Goal: Task Accomplishment & Management: Use online tool/utility

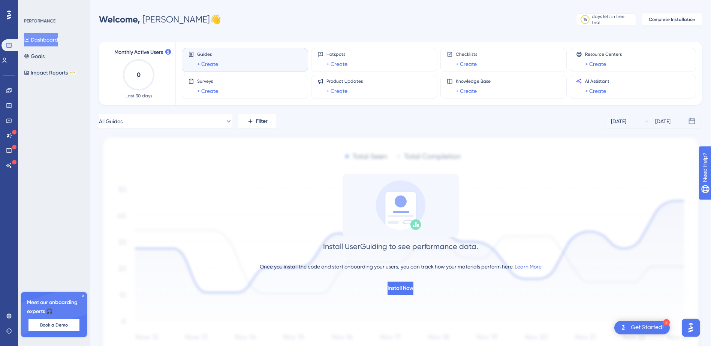
click at [432, 22] on div "Welcome, Jesieli Vargas 👋 14 days left in free trial Click to see upgrade optio…" at bounding box center [400, 19] width 603 height 15
click at [7, 62] on icon at bounding box center [4, 60] width 6 height 6
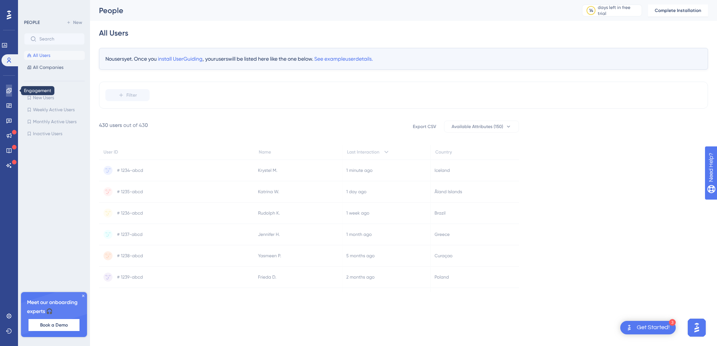
click at [7, 90] on icon at bounding box center [8, 90] width 5 height 5
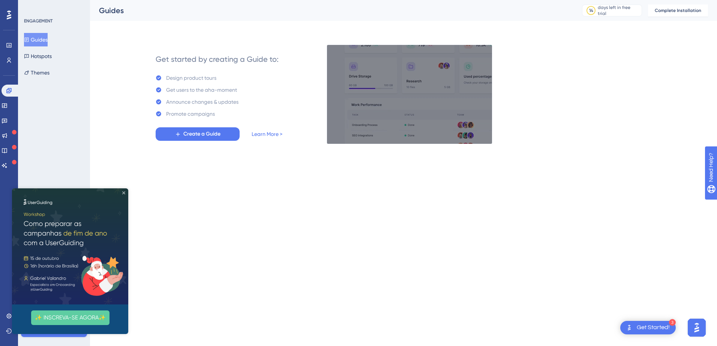
click at [123, 193] on icon "Close Preview" at bounding box center [123, 193] width 3 height 3
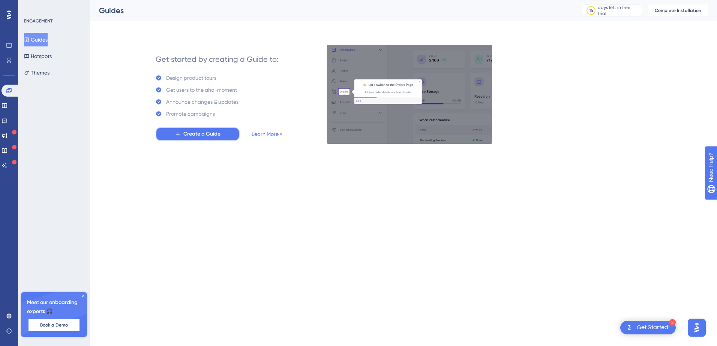
click at [202, 132] on span "Create a Guide" at bounding box center [201, 134] width 37 height 9
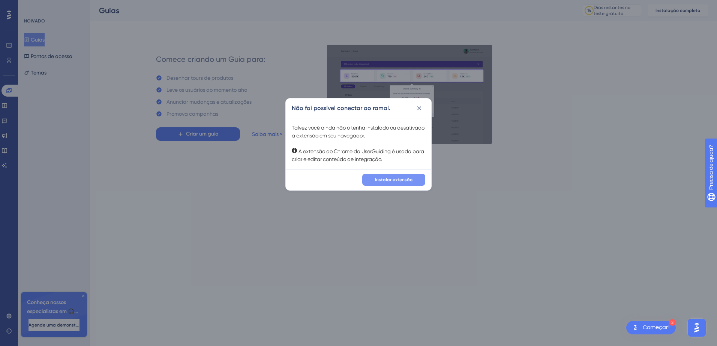
click at [398, 182] on span "Instalar extensão" at bounding box center [393, 180] width 37 height 6
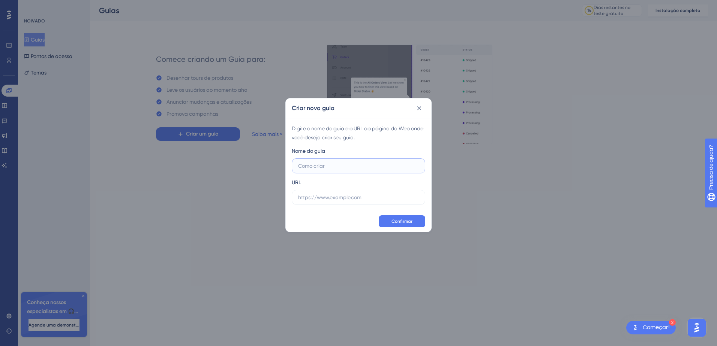
click at [340, 165] on input "text" at bounding box center [358, 166] width 121 height 8
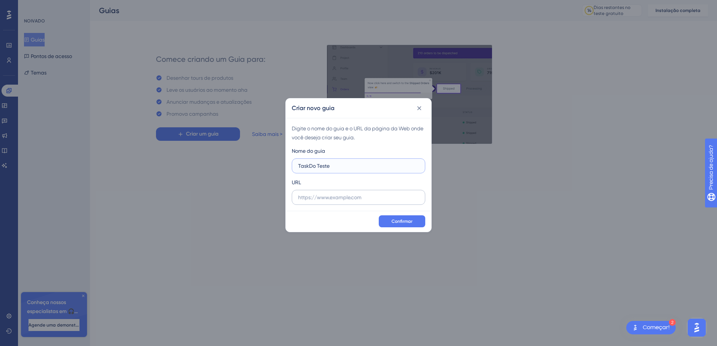
type input "TaskDo Teste"
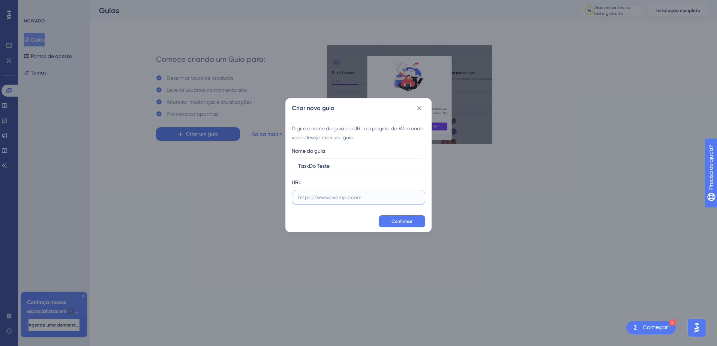
click at [311, 196] on input "text" at bounding box center [358, 197] width 121 height 8
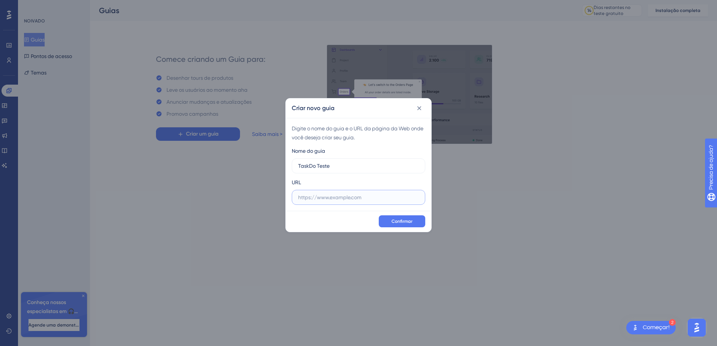
click at [309, 197] on input "text" at bounding box center [358, 197] width 121 height 8
paste input "https://www.taskdo.com.br/app/index.xhtml"
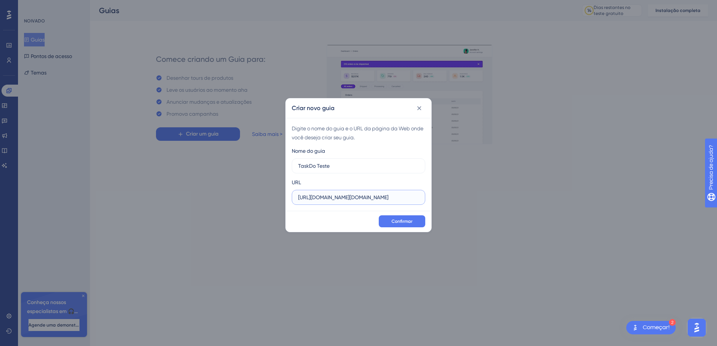
drag, startPoint x: 412, startPoint y: 198, endPoint x: 379, endPoint y: 196, distance: 32.7
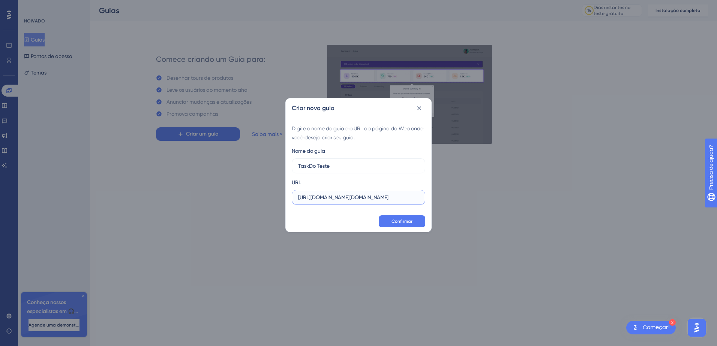
click at [379, 196] on input "https://www.taskdo.com.br/app/index.xhtml" at bounding box center [358, 197] width 121 height 8
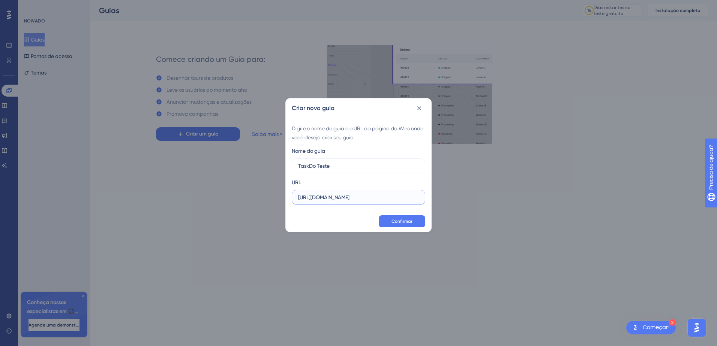
type input "https://www.taskdo.com.br/app/"
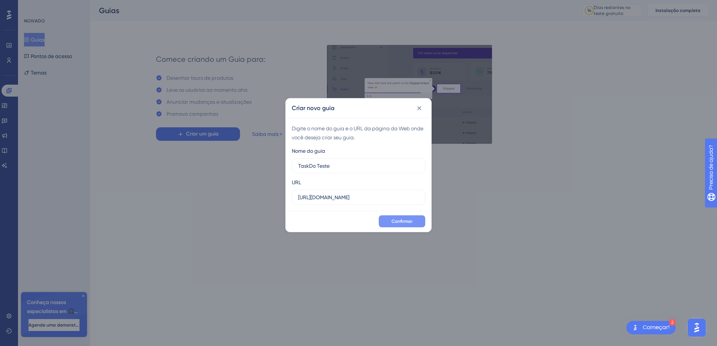
click at [397, 224] on span "Confirmar" at bounding box center [401, 222] width 21 height 6
